Goal: Contribute content

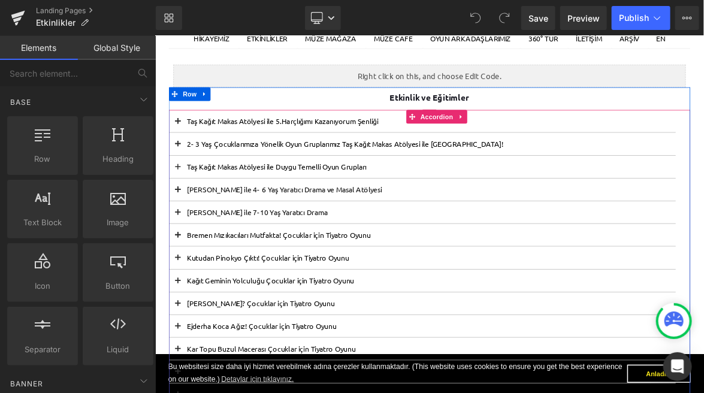
scroll to position [159, 0]
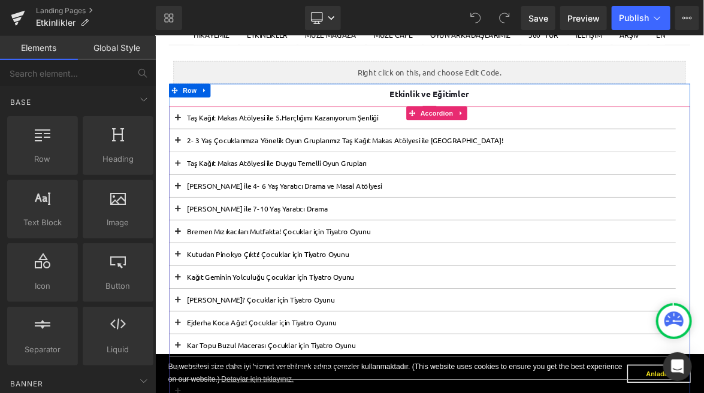
click at [186, 204] on button at bounding box center [184, 203] width 24 height 29
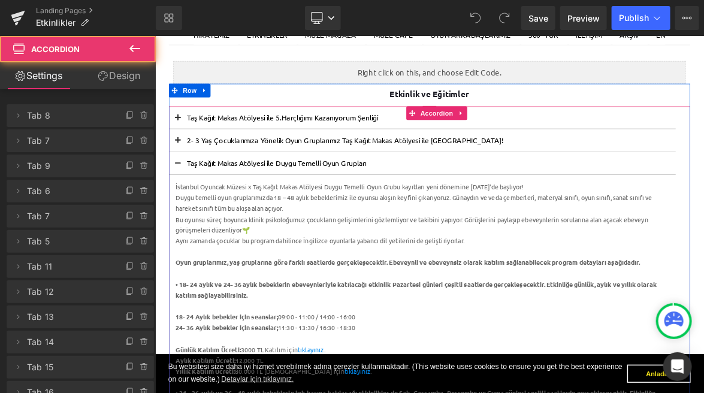
click at [190, 203] on button at bounding box center [184, 203] width 24 height 29
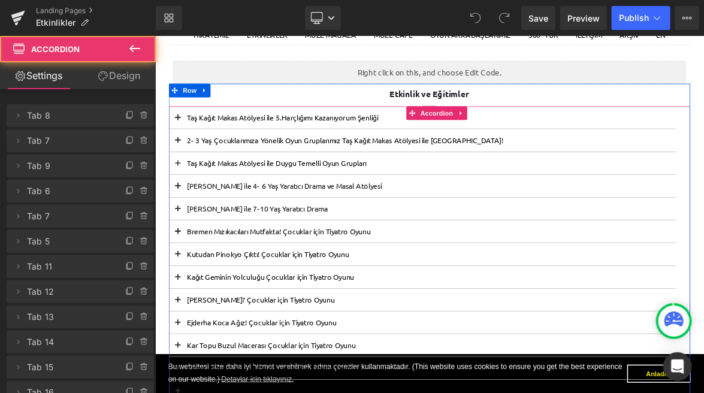
click at [184, 208] on span at bounding box center [184, 208] width 0 height 0
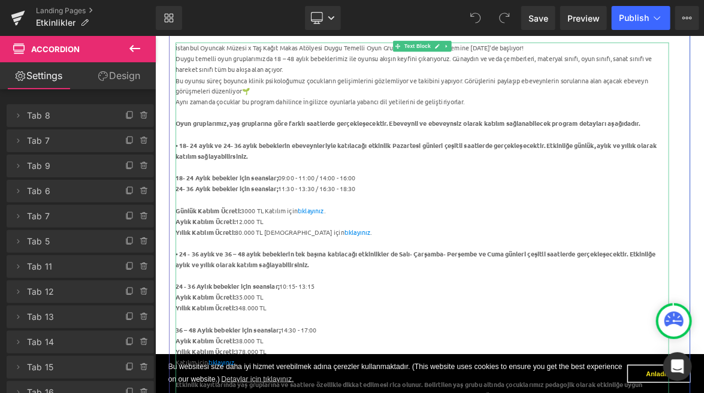
scroll to position [354, 0]
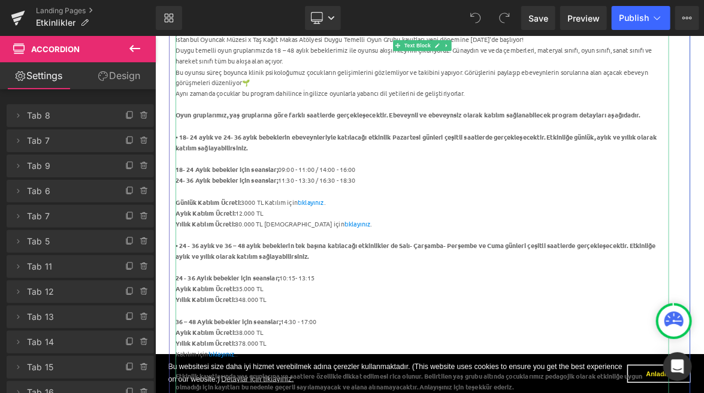
drag, startPoint x: 271, startPoint y: 366, endPoint x: 271, endPoint y: 394, distance: 27.5
click at [271, 367] on div "Aylık Katılım Ücreti: 35.000 TL" at bounding box center [506, 369] width 651 height 14
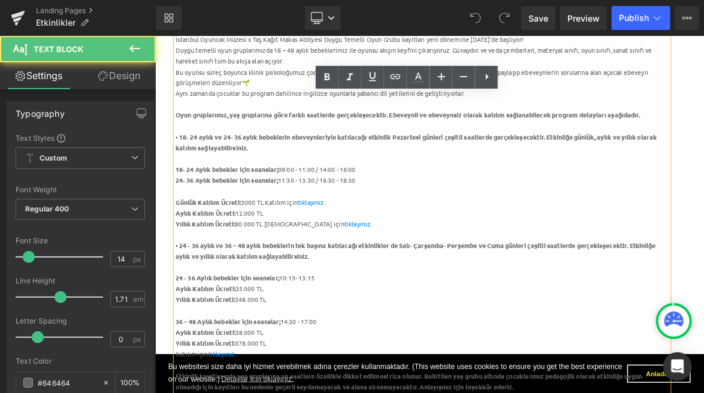
click at [271, 368] on div "Aylık Katılım Ücreti: 35.000 TL" at bounding box center [506, 369] width 651 height 14
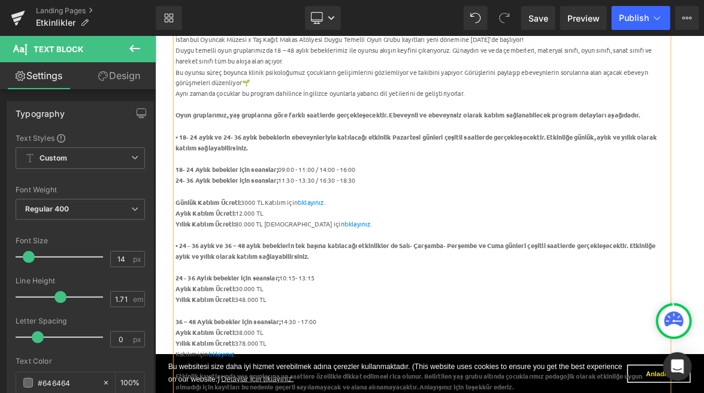
click at [272, 384] on div "Yıllık Katılım Ücreti: 348.000 TL" at bounding box center [506, 384] width 651 height 14
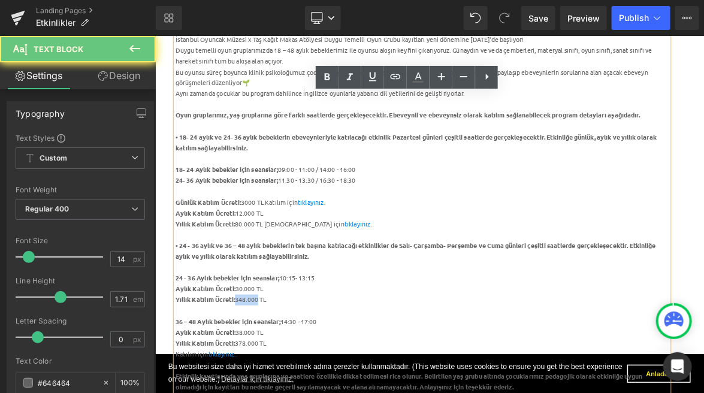
click at [272, 384] on div "Yıllık Katılım Ücreti: 348.000 TL" at bounding box center [506, 384] width 651 height 14
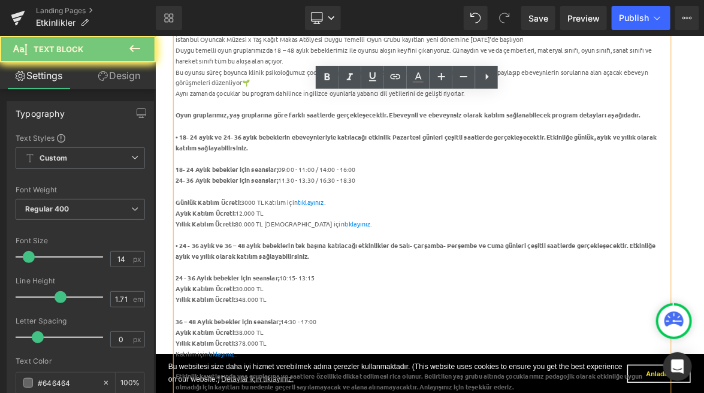
click at [274, 383] on div "Yıllık Katılım Ücreti: 348.000 TL" at bounding box center [506, 384] width 651 height 14
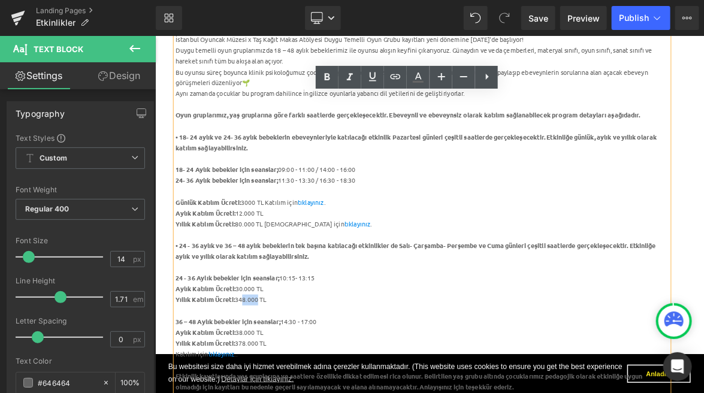
click at [279, 383] on div "Yıllık Katılım Ücreti: 348.000 TL" at bounding box center [506, 384] width 651 height 14
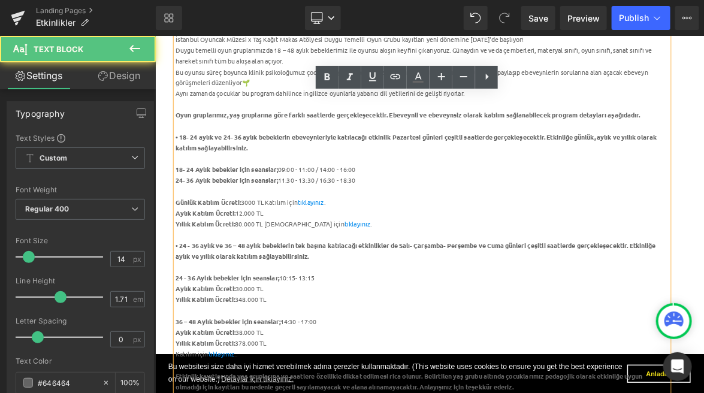
click at [271, 379] on div "Yıllık Katılım Ücreti: 348.000 TL" at bounding box center [506, 384] width 651 height 14
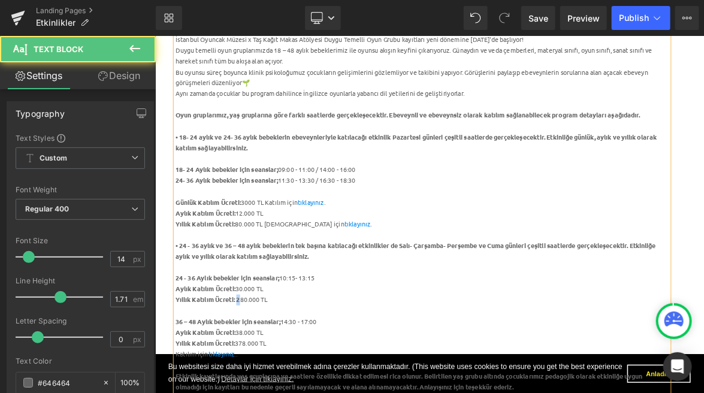
click at [264, 380] on div "Yıllık Katılım Ücreti: 2 80.000 TL" at bounding box center [506, 384] width 651 height 14
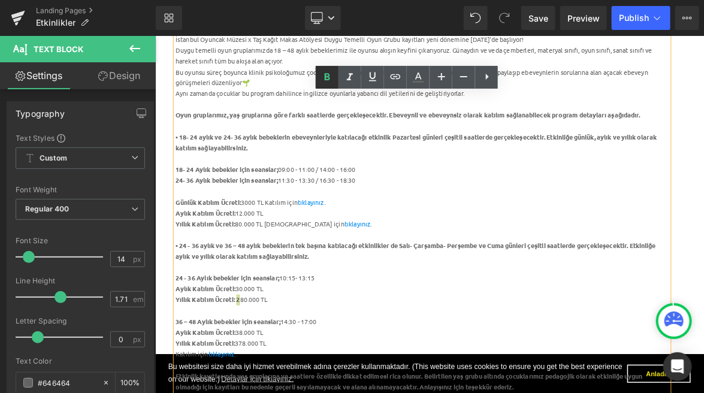
click at [327, 83] on icon at bounding box center [327, 77] width 14 height 14
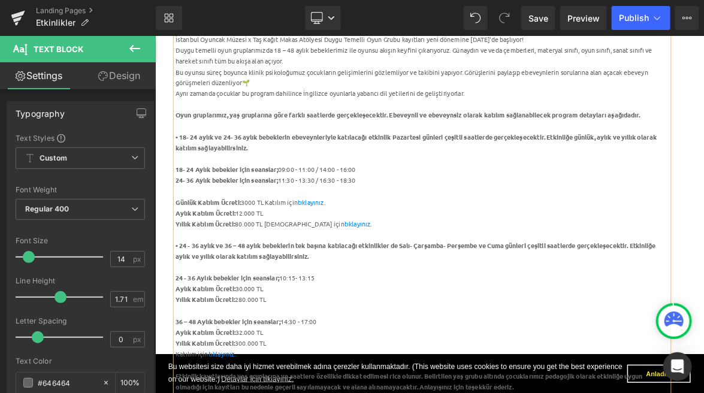
click at [375, 391] on div at bounding box center [506, 398] width 651 height 14
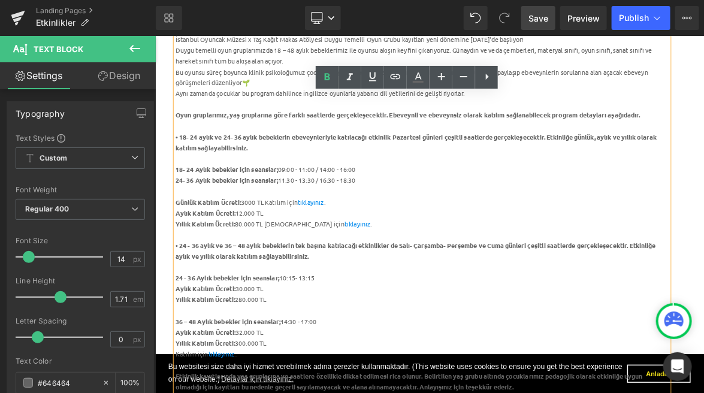
click at [535, 25] on link "Save" at bounding box center [538, 18] width 34 height 24
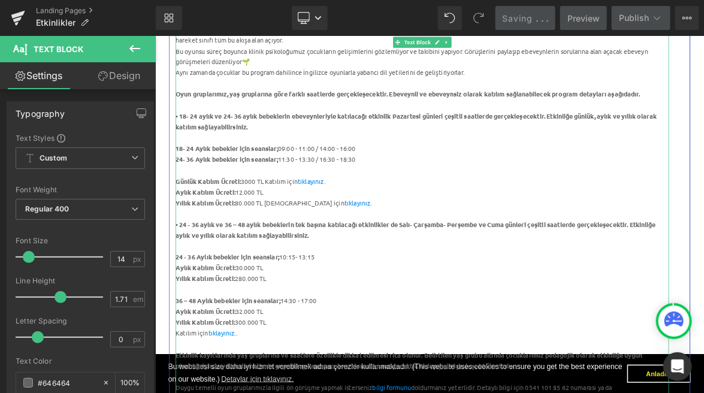
scroll to position [382, 0]
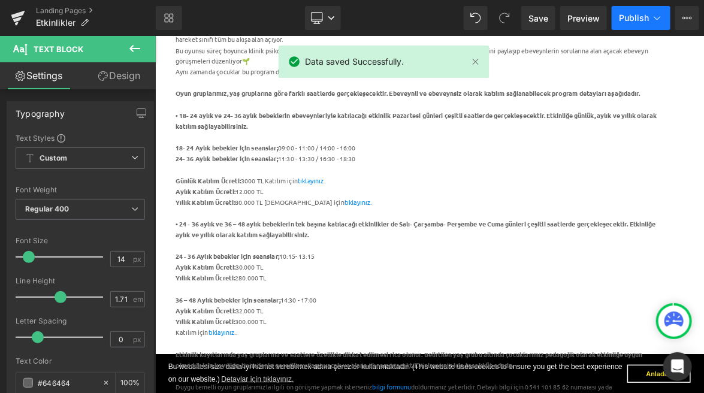
click at [648, 18] on span "Publish" at bounding box center [633, 18] width 30 height 10
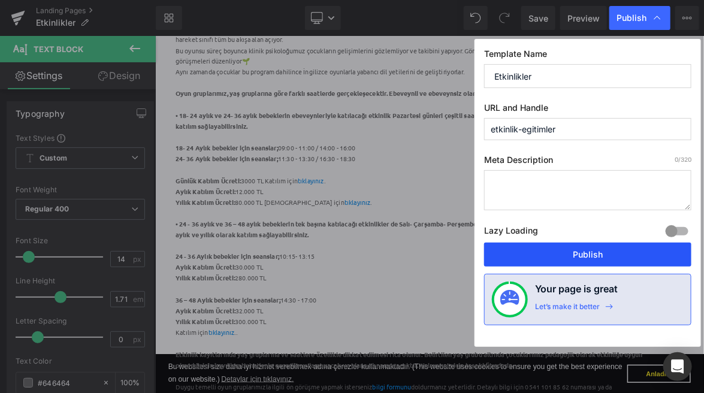
click at [562, 248] on button "Publish" at bounding box center [587, 254] width 207 height 24
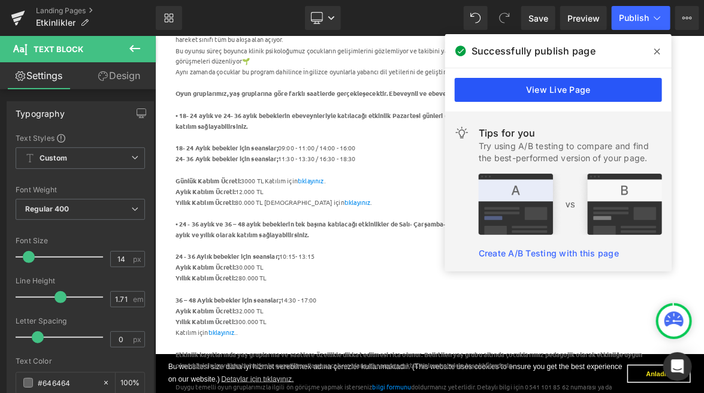
click at [616, 88] on link "View Live Page" at bounding box center [557, 90] width 207 height 24
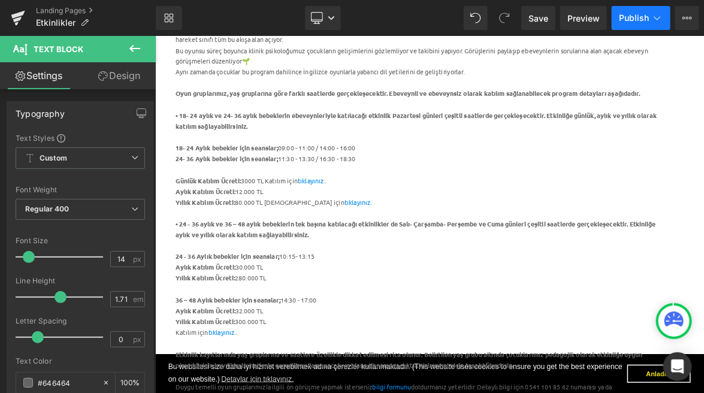
click at [632, 16] on span "Publish" at bounding box center [633, 18] width 30 height 10
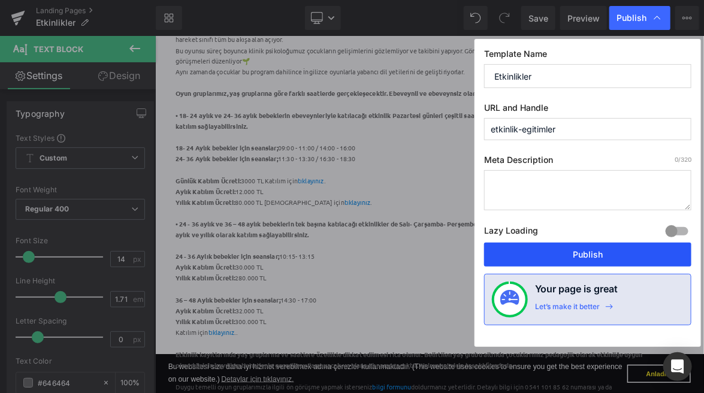
click at [574, 261] on button "Publish" at bounding box center [587, 254] width 207 height 24
